Goal: Transaction & Acquisition: Purchase product/service

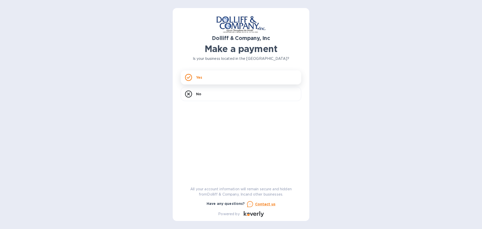
click at [201, 79] on p "Yes" at bounding box center [199, 77] width 6 height 5
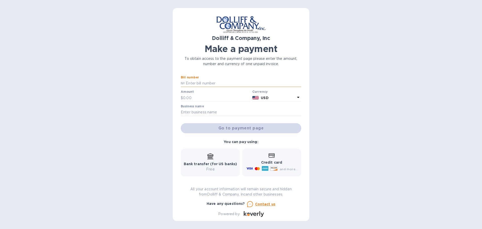
click at [197, 82] on input "text" at bounding box center [243, 84] width 117 height 8
type input "876996"
click at [192, 99] on input "text" at bounding box center [216, 98] width 67 height 8
type input "2,479.82"
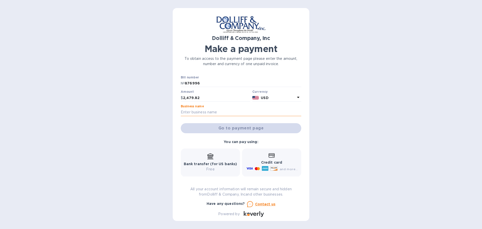
click at [206, 114] on input "text" at bounding box center [241, 112] width 121 height 8
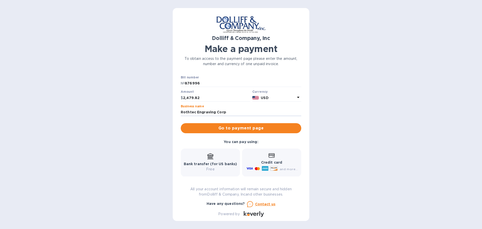
type input "Rothtec Engraving Corp"
click at [240, 135] on div "Bill number № 876996 Amount $ 2,479.82 Currency USD Business name Rothtec Engra…" at bounding box center [241, 105] width 127 height 64
click at [247, 128] on span "Go to payment page" at bounding box center [241, 128] width 113 height 6
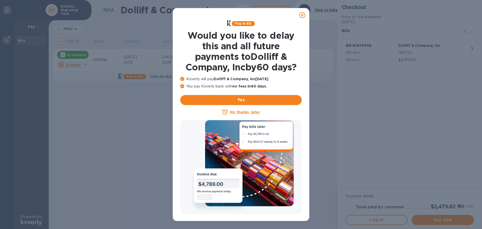
click at [235, 113] on u "No thanks, later" at bounding box center [245, 112] width 30 height 4
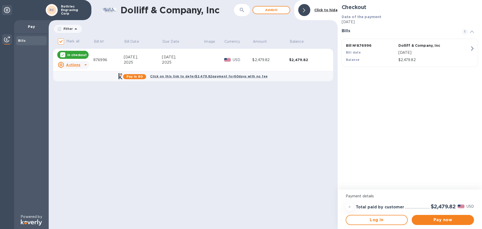
click at [78, 66] on u "Actions" at bounding box center [73, 65] width 14 height 4
click at [78, 66] on div at bounding box center [241, 114] width 482 height 229
click at [447, 221] on span "Pay now" at bounding box center [443, 220] width 54 height 6
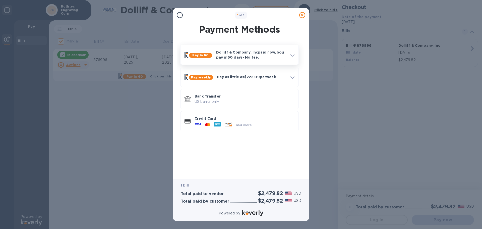
click at [289, 56] on div at bounding box center [293, 54] width 8 height 9
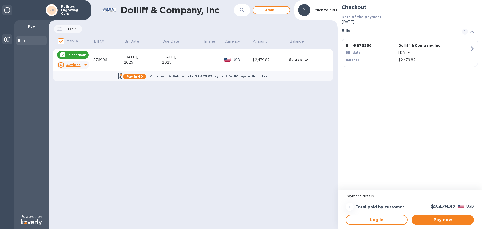
click at [305, 10] on icon at bounding box center [304, 10] width 2 height 4
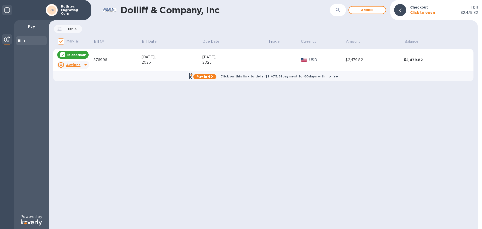
click at [84, 67] on icon at bounding box center [86, 65] width 6 height 6
click at [82, 85] on b "Open bill" at bounding box center [79, 85] width 17 height 4
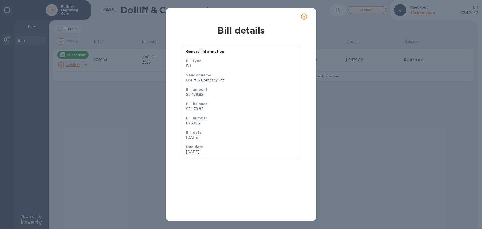
click at [307, 19] on button "close" at bounding box center [304, 17] width 12 height 12
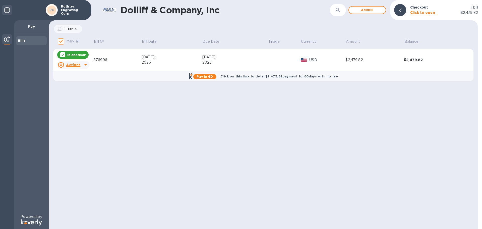
click at [37, 28] on p "Pay" at bounding box center [31, 26] width 27 height 5
click at [474, 7] on p "1 bill" at bounding box center [474, 7] width 7 height 5
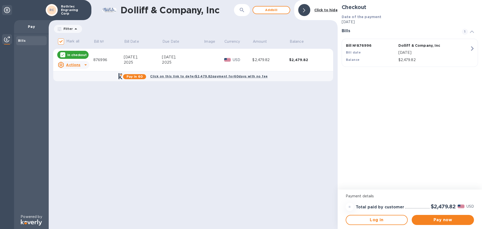
click at [470, 49] on icon "button" at bounding box center [472, 48] width 9 height 9
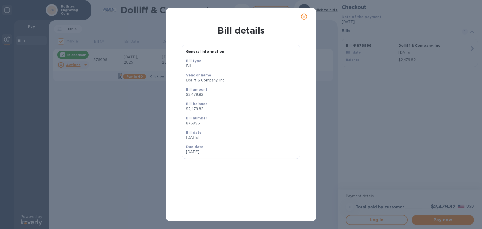
click at [304, 19] on icon "close" at bounding box center [304, 16] width 5 height 5
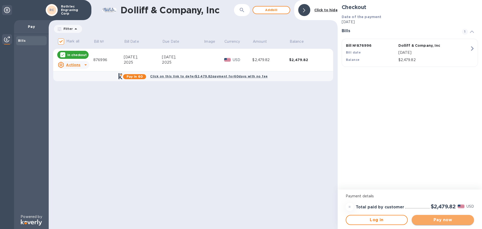
click at [438, 219] on span "Pay now" at bounding box center [443, 220] width 54 height 6
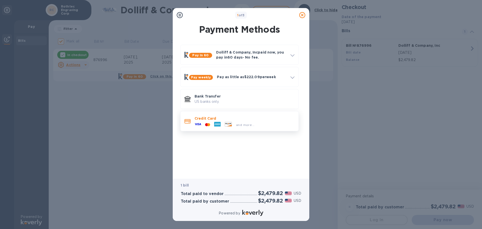
click at [212, 121] on div at bounding box center [217, 125] width 11 height 8
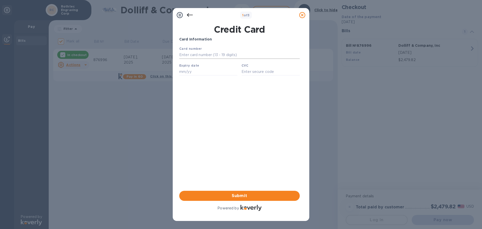
click at [207, 57] on input "text" at bounding box center [239, 55] width 121 height 8
type input "[CREDIT_CARD_NUMBER]"
type input "10/26"
click at [261, 73] on input "text" at bounding box center [271, 72] width 58 height 8
type input "5230"
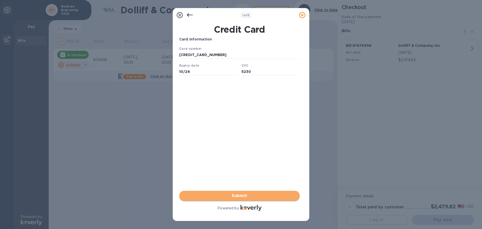
click at [249, 199] on button "Submit" at bounding box center [239, 196] width 121 height 10
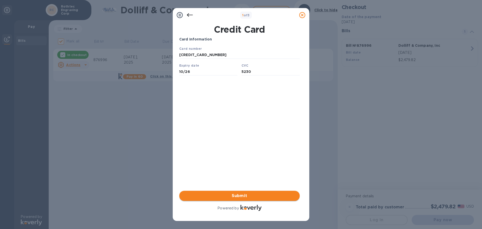
click at [243, 196] on span "Submit" at bounding box center [239, 196] width 113 height 6
click at [223, 127] on div "Card Information Your browser does not support iframes Submit Powered by" at bounding box center [239, 124] width 121 height 175
click at [220, 139] on div "Card Information Your browser does not support iframes Submit Powered by" at bounding box center [239, 124] width 121 height 175
click at [107, 132] on div "1 of 3 Credit Card Card Information Your browser does not support iframes Submi…" at bounding box center [241, 114] width 482 height 229
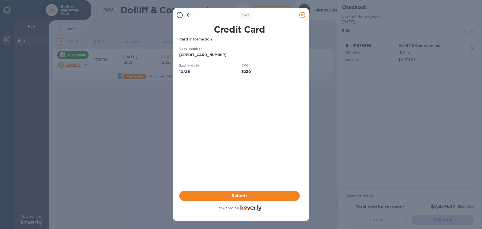
click at [122, 166] on div "1 of 3 Credit Card Card Information Your browser does not support iframes Submi…" at bounding box center [241, 114] width 482 height 229
click at [269, 215] on div "Credit Card Card Information Your browser does not support iframes Submit Power…" at bounding box center [241, 119] width 124 height 194
click at [235, 166] on div "Card Information Your browser does not support iframes Submit Powered by" at bounding box center [239, 124] width 121 height 175
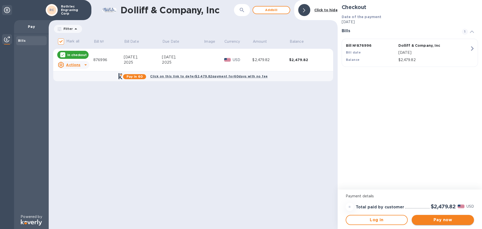
click at [442, 221] on span "Pay now" at bounding box center [443, 220] width 54 height 6
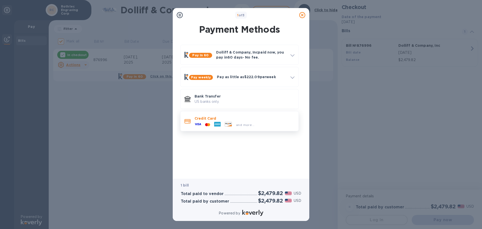
click at [205, 127] on div at bounding box center [207, 124] width 9 height 5
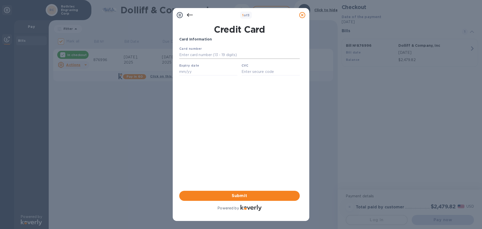
click at [217, 56] on input "text" at bounding box center [239, 55] width 121 height 8
type input "[CREDIT_CARD_NUMBER]"
type input "10/26"
click at [257, 74] on input "text" at bounding box center [271, 72] width 58 height 8
type input "5230"
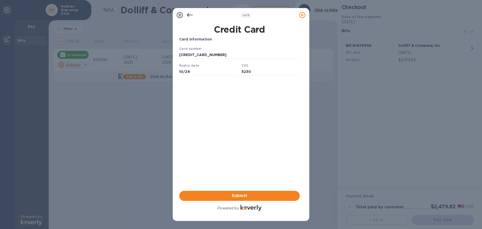
drag, startPoint x: 255, startPoint y: 107, endPoint x: 254, endPoint y: 136, distance: 28.6
click at [255, 110] on div "Card Information Your browser does not support iframes Submit Powered by" at bounding box center [239, 124] width 121 height 175
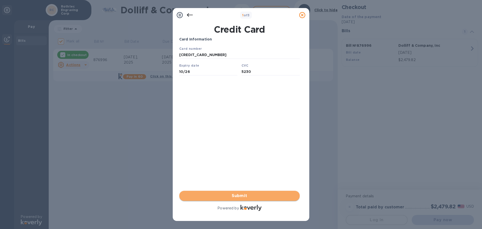
click at [237, 197] on span "Submit" at bounding box center [239, 196] width 113 height 6
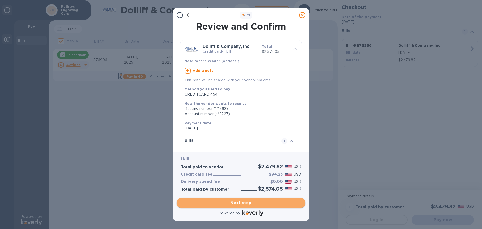
click at [239, 203] on span "Next step" at bounding box center [241, 203] width 121 height 6
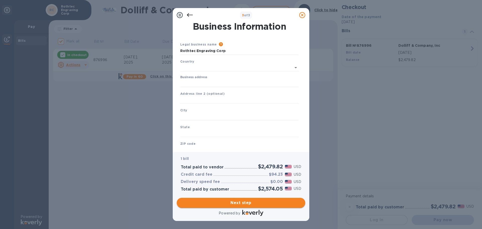
type input "[GEOGRAPHIC_DATA]"
click at [200, 86] on div "Business address" at bounding box center [239, 80] width 123 height 16
click at [200, 84] on input "Business address" at bounding box center [239, 82] width 119 height 8
type input "[STREET_ADDRESS]"
type input "[GEOGRAPHIC_DATA]"
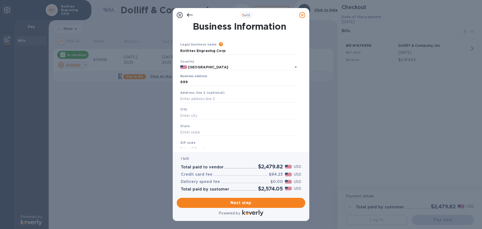
type input "MA"
type input "02745"
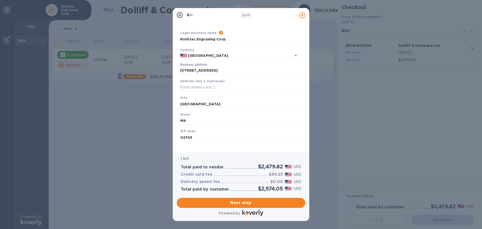
scroll to position [17, 0]
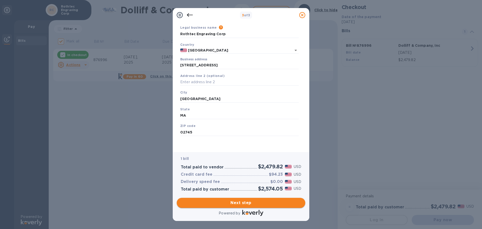
click at [243, 204] on span "Next step" at bounding box center [241, 203] width 121 height 6
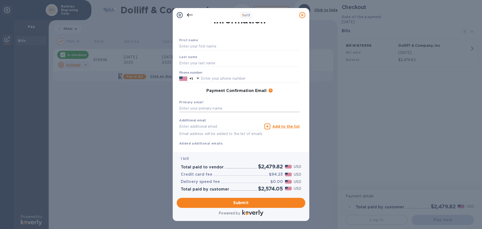
click at [223, 107] on input "text" at bounding box center [239, 109] width 121 height 8
type input "[EMAIL_ADDRESS][DOMAIN_NAME]"
click at [232, 148] on div "First name Last name Phone number +1 Payment Confirmation Email The added email…" at bounding box center [239, 95] width 121 height 117
click at [208, 78] on input "text" at bounding box center [250, 79] width 99 height 8
type input "7272516952"
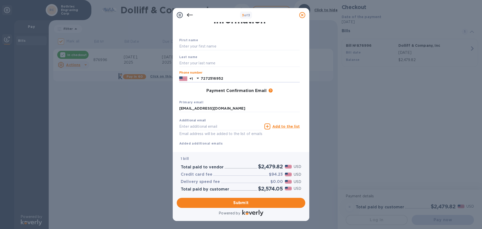
type input "[PERSON_NAME]"
type input "[EMAIL_ADDRESS][DOMAIN_NAME]"
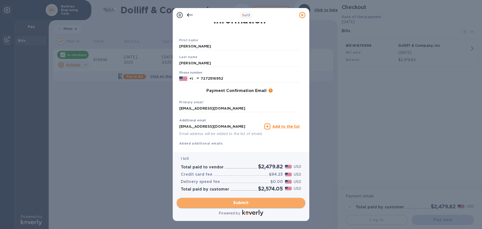
click at [244, 205] on span "Submit" at bounding box center [241, 203] width 121 height 6
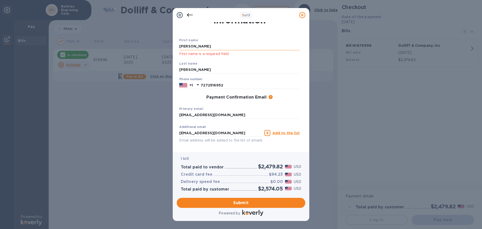
click at [193, 45] on input "[PERSON_NAME]" at bounding box center [239, 47] width 121 height 8
type input "[PERSON_NAME]"
click at [240, 203] on span "Submit" at bounding box center [241, 203] width 121 height 6
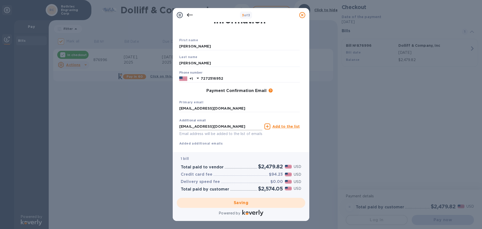
checkbox input "false"
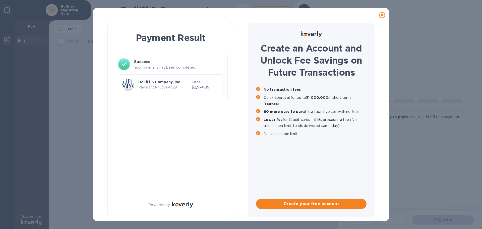
scroll to position [0, 0]
click at [381, 18] on div at bounding box center [382, 15] width 10 height 10
